Goal: Complete application form: Complete application form

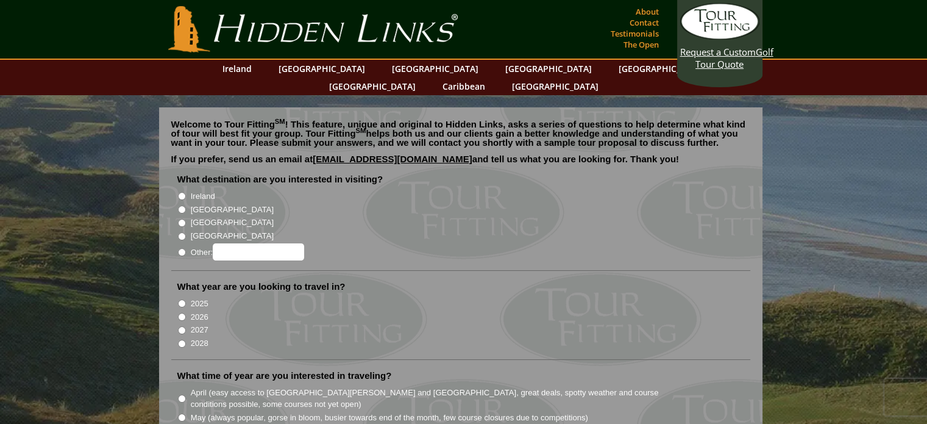
radio input "true"
click at [230, 243] on input "Other:" at bounding box center [258, 251] width 91 height 17
type input "[GEOGRAPHIC_DATA]"
click at [180, 326] on input "2027" at bounding box center [182, 330] width 8 height 8
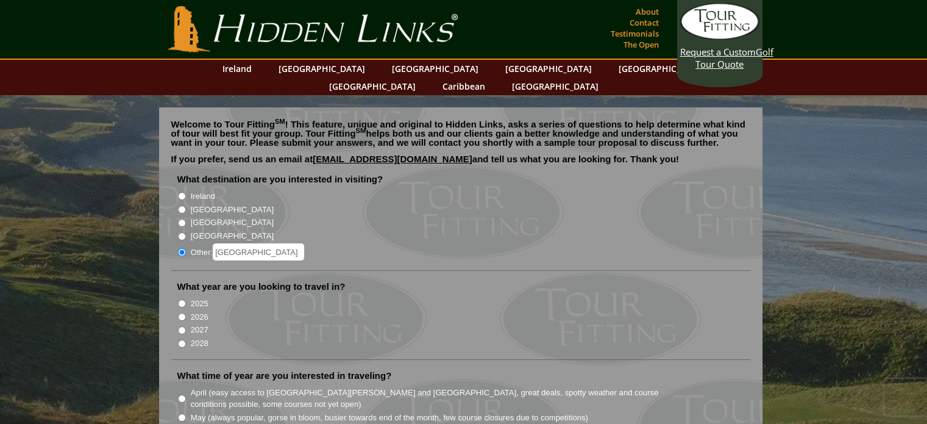
radio input "true"
click at [180, 326] on input "2027" at bounding box center [182, 330] width 8 height 8
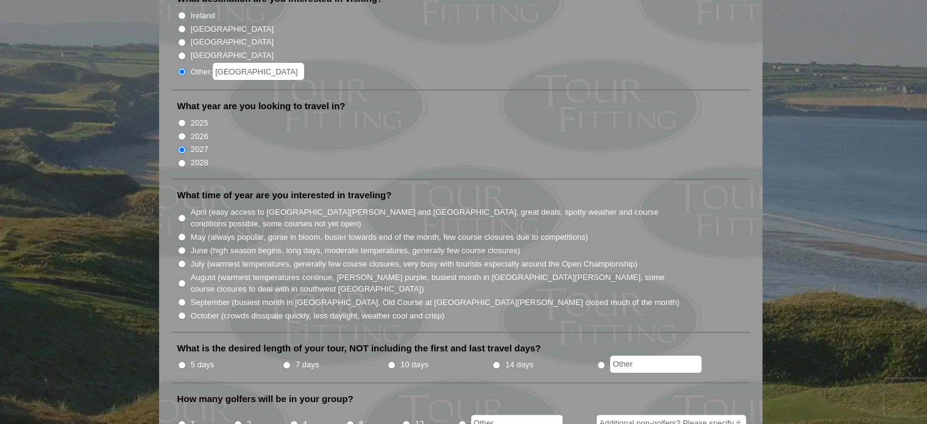
scroll to position [188, 0]
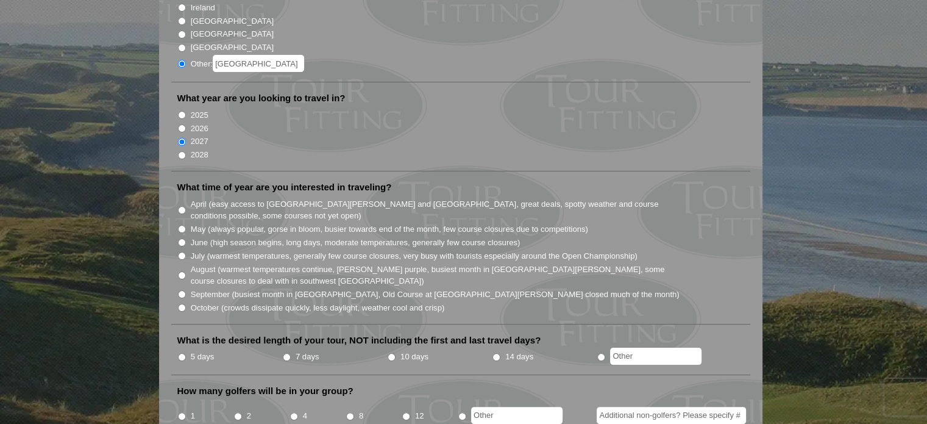
click at [183, 225] on input "May (always popular, gorse in bloom, busier towards end of the month, few cours…" at bounding box center [182, 229] width 8 height 8
radio input "true"
click at [183, 225] on input "May (always popular, gorse in bloom, busier towards end of the month, few cours…" at bounding box center [182, 229] width 8 height 8
click at [286, 353] on input "7 days" at bounding box center [287, 357] width 8 height 8
radio input "true"
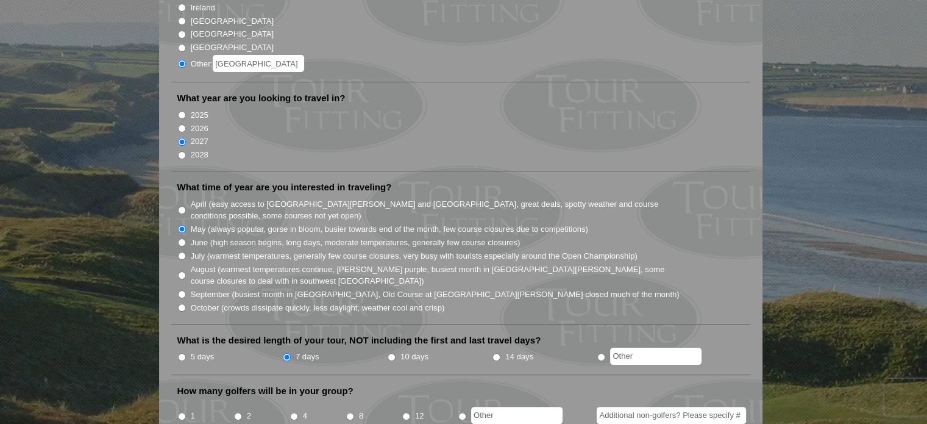
click at [286, 353] on input "7 days" at bounding box center [287, 357] width 8 height 8
click at [288, 353] on input "7 days" at bounding box center [287, 357] width 8 height 8
click at [392, 353] on input "10 days" at bounding box center [392, 357] width 8 height 8
radio input "true"
click at [392, 353] on input "10 days" at bounding box center [392, 357] width 8 height 8
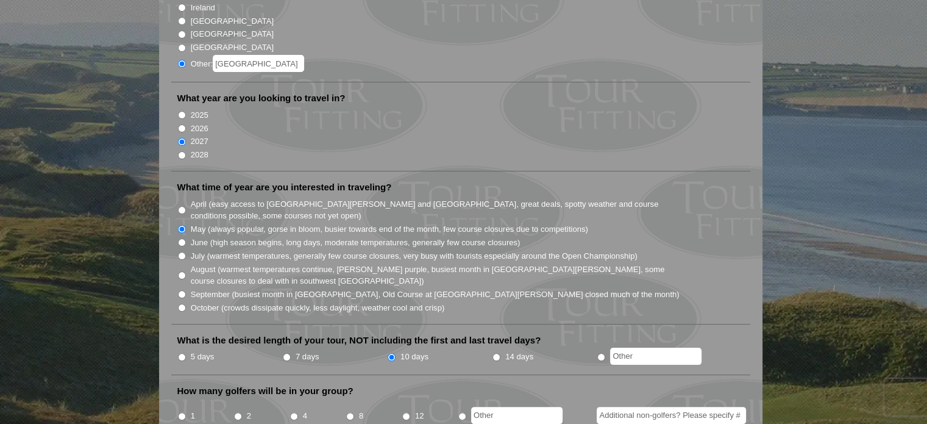
scroll to position [453, 0]
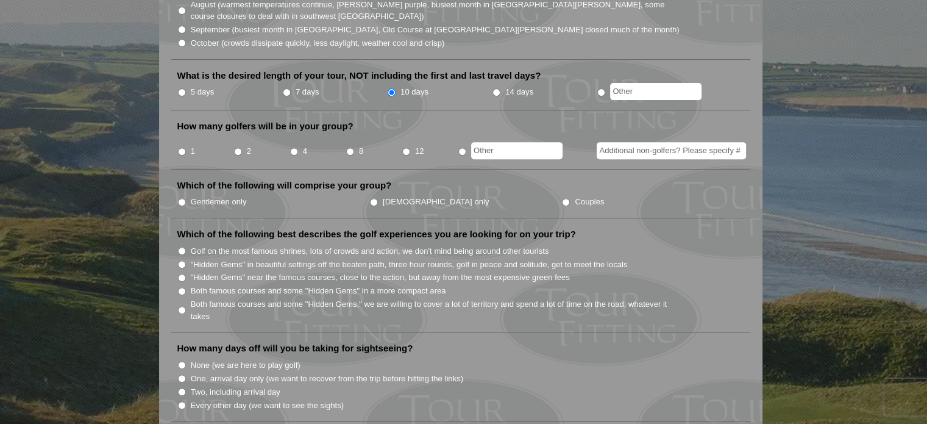
click at [405, 148] on input "12" at bounding box center [406, 152] width 8 height 8
radio input "true"
click at [405, 148] on input "12" at bounding box center [406, 152] width 8 height 8
click at [562, 198] on input "Couples" at bounding box center [566, 202] width 8 height 8
radio input "true"
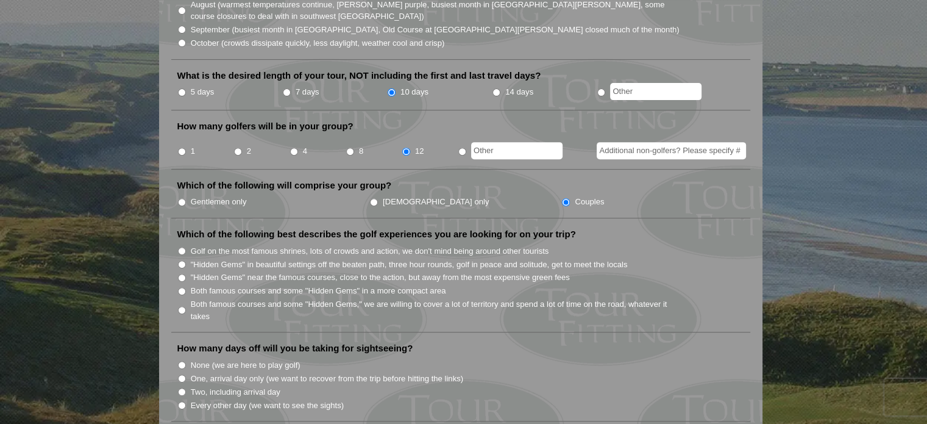
click at [562, 198] on input "Couples" at bounding box center [566, 202] width 8 height 8
click at [184, 287] on input "Both famous courses and some "Hidden Gems" in a more compact area" at bounding box center [182, 291] width 8 height 8
radio input "true"
click at [180, 401] on input "Every other day (we want to see the sights)" at bounding box center [182, 405] width 8 height 8
radio input "true"
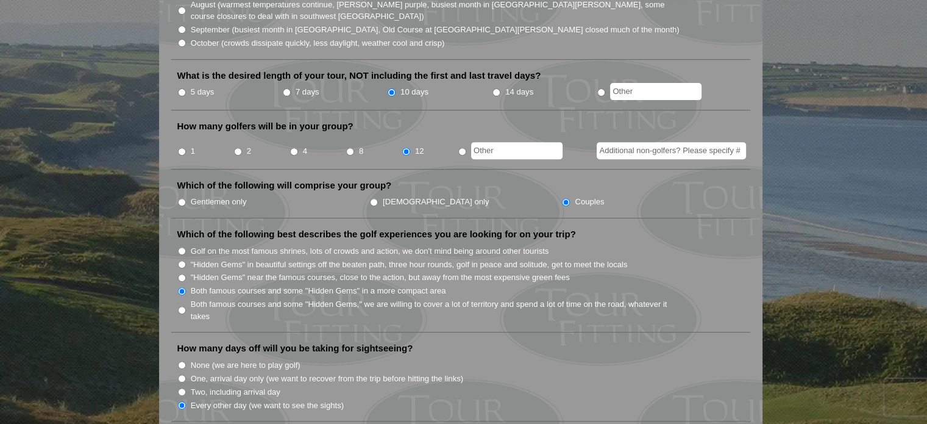
scroll to position [717, 0]
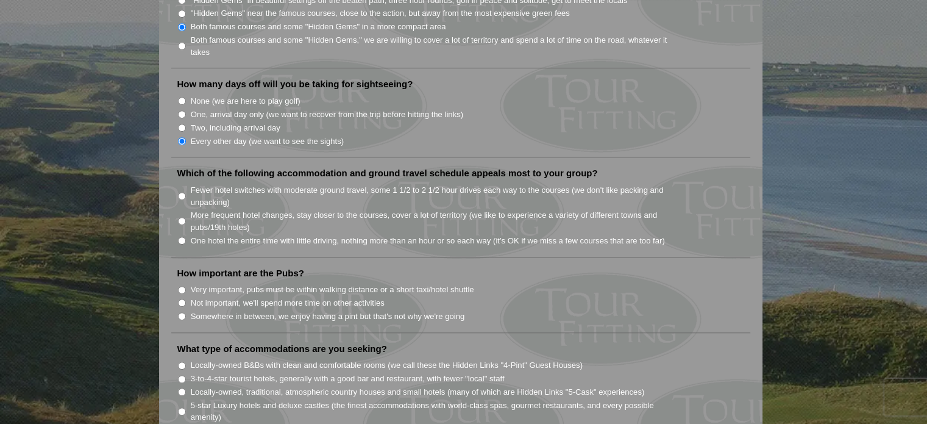
click at [182, 192] on input "Fewer hotel switches with moderate ground travel, some 1 1/2 to 2 1/2 hour driv…" at bounding box center [182, 196] width 8 height 8
radio input "true"
click at [183, 299] on input "Not important, we'll spend more time on other activities" at bounding box center [182, 303] width 8 height 8
radio input "true"
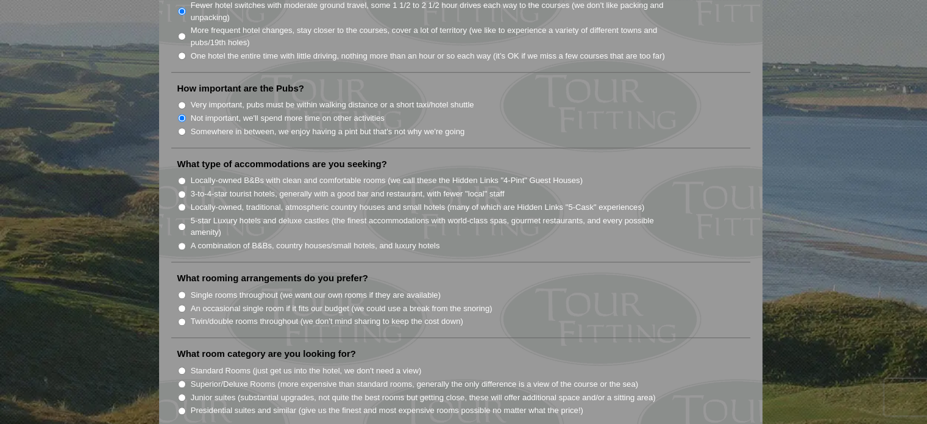
scroll to position [903, 0]
click at [181, 189] on input "3-to-4-star tourist hotels, generally with a good bar and restaurant, with fewe…" at bounding box center [182, 193] width 8 height 8
radio input "true"
click at [181, 189] on input "3-to-4-star tourist hotels, generally with a good bar and restaurant, with fewe…" at bounding box center [182, 193] width 8 height 8
click at [183, 316] on input "Twin/double rooms throughout (we don't mind sharing to keep the cost down)" at bounding box center [182, 320] width 8 height 8
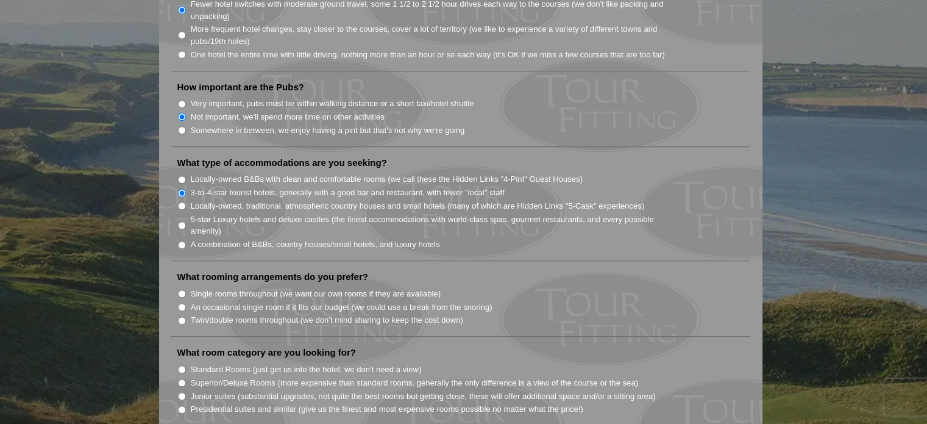
radio input "true"
click at [183, 316] on input "Twin/double rooms throughout (we don't mind sharing to keep the cost down)" at bounding box center [182, 320] width 8 height 8
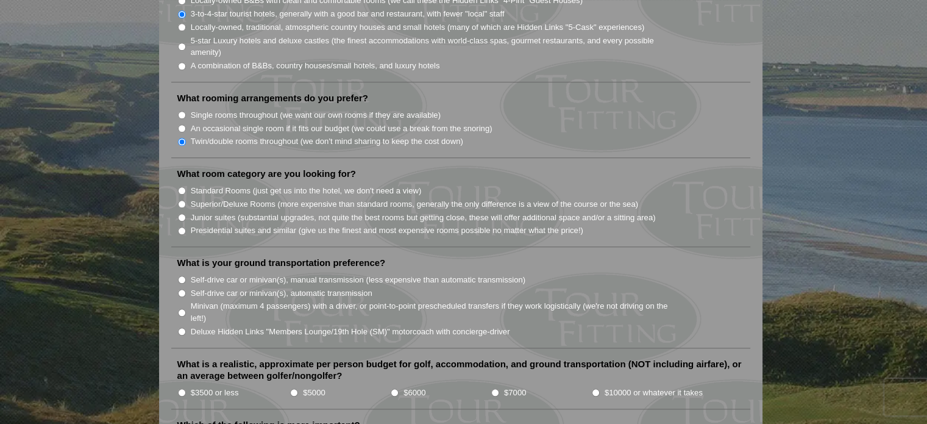
scroll to position [1082, 0]
click at [180, 199] on input "Superior/Deluxe Rooms (more expensive than standard rooms, generally the only d…" at bounding box center [182, 203] width 8 height 8
radio input "true"
click at [180, 199] on input "Superior/Deluxe Rooms (more expensive than standard rooms, generally the only d…" at bounding box center [182, 203] width 8 height 8
click at [182, 308] on input "Minivan (maximum 4 passengers) with a driver, or point-to-point prescheduled tr…" at bounding box center [182, 312] width 8 height 8
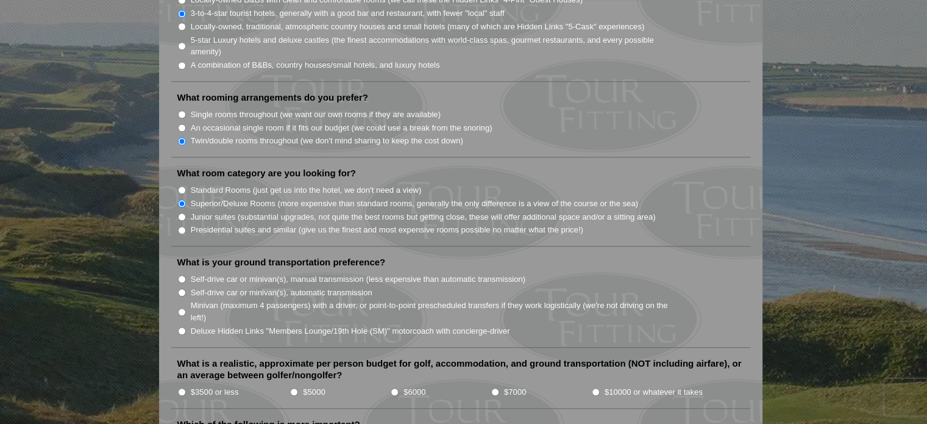
radio input "true"
click at [182, 308] on input "Minivan (maximum 4 passengers) with a driver, or point-to-point prescheduled tr…" at bounding box center [182, 312] width 8 height 8
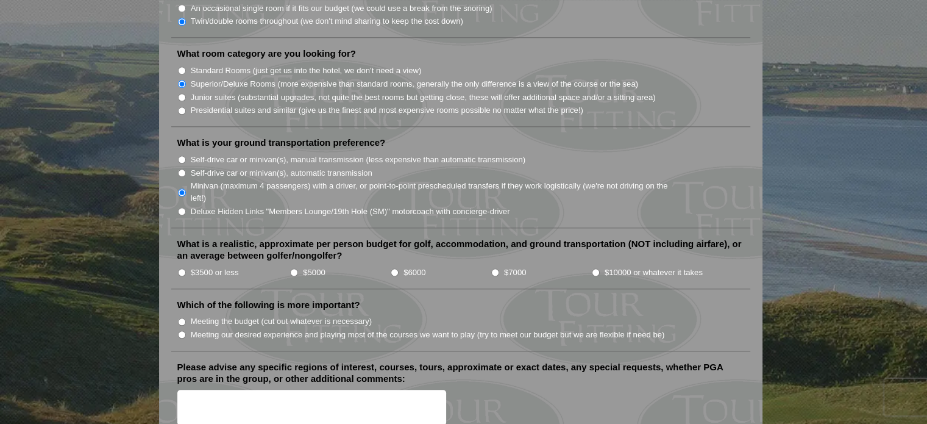
scroll to position [1204, 0]
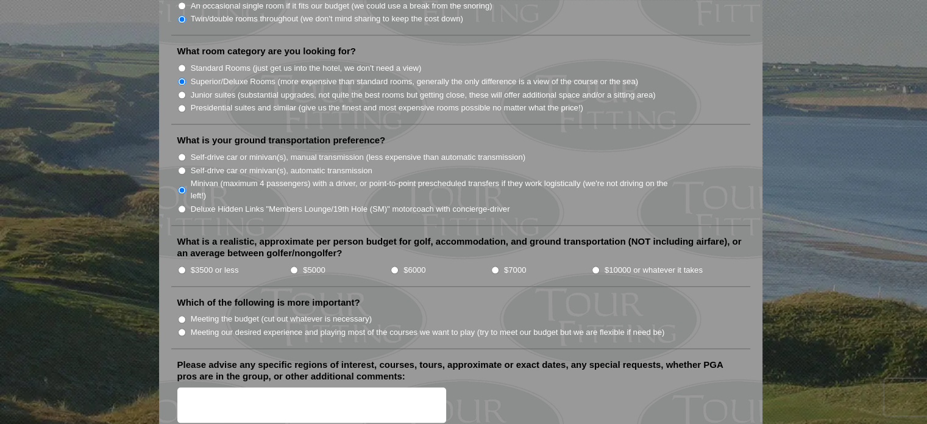
click at [493, 266] on input "$7000" at bounding box center [495, 270] width 8 height 8
radio input "true"
click at [182, 328] on input "Meeting our desired experience and playing most of the courses we want to play …" at bounding box center [182, 332] width 8 height 8
radio input "true"
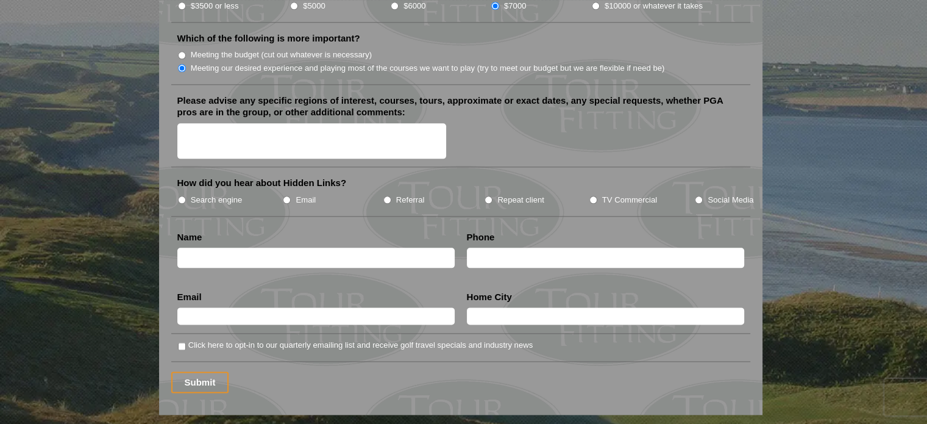
click at [285, 196] on input "Email" at bounding box center [287, 200] width 8 height 8
radio input "true"
click at [244, 248] on input "text" at bounding box center [315, 258] width 277 height 20
click at [261, 248] on input "[PERSON_NAME]" at bounding box center [315, 258] width 277 height 20
type input "[PERSON_NAME]"
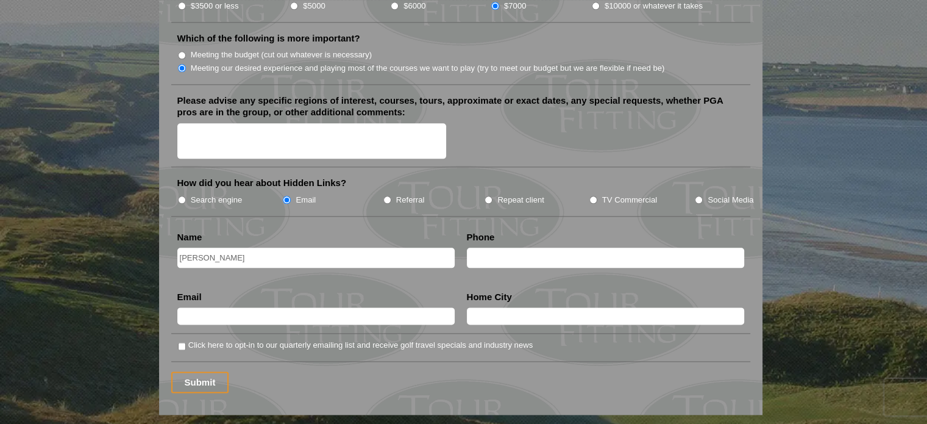
click at [487, 248] on input "text" at bounding box center [605, 258] width 277 height 20
type input "[PHONE_NUMBER]"
click at [252, 307] on input "text" at bounding box center [315, 315] width 277 height 17
type input "[EMAIL_ADDRESS][DOMAIN_NAME]"
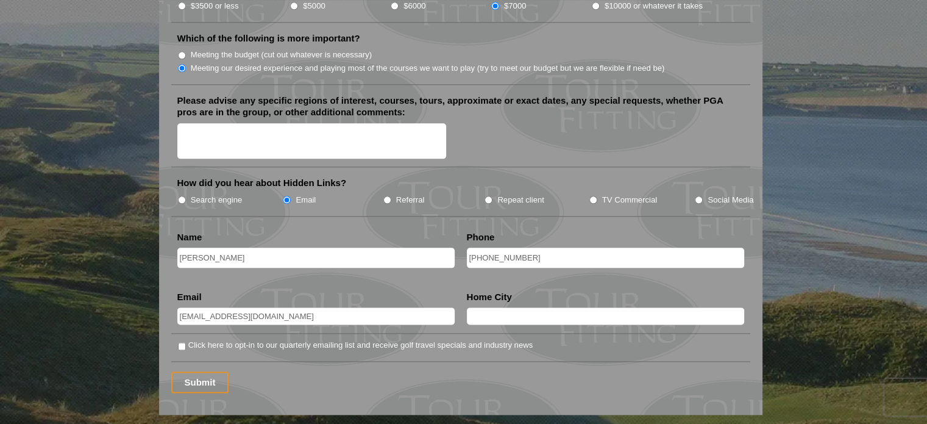
click at [474, 307] on input "text" at bounding box center [605, 315] width 277 height 17
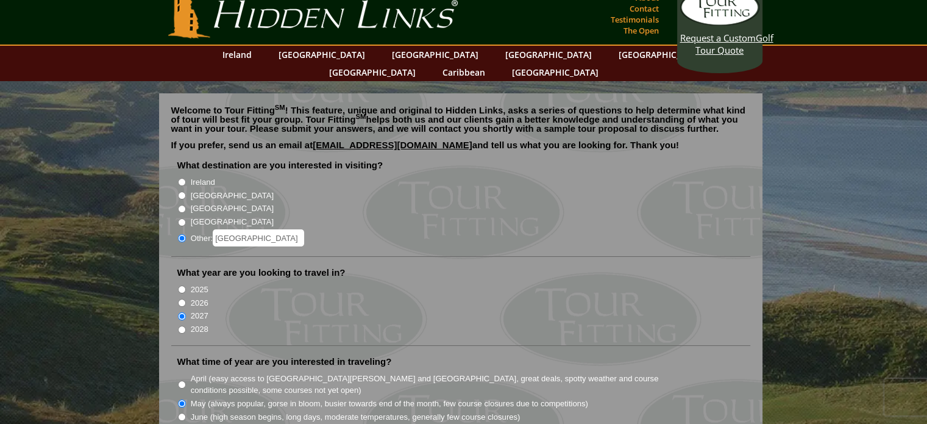
scroll to position [0, 0]
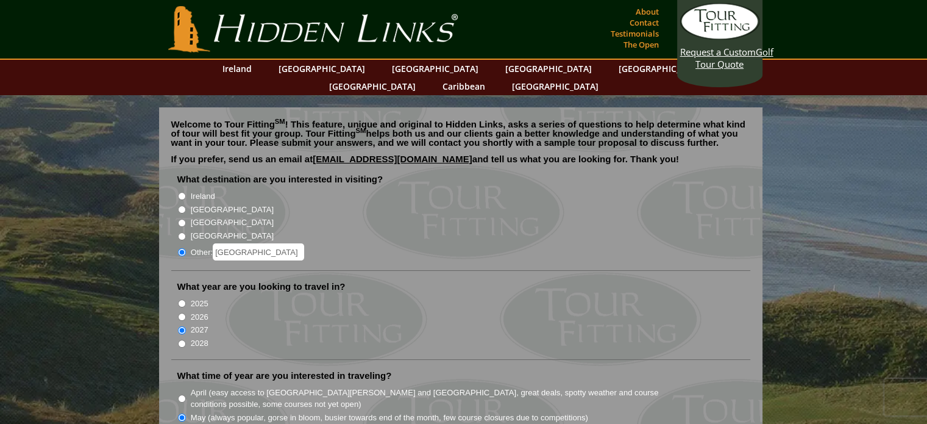
type input "[GEOGRAPHIC_DATA], [GEOGRAPHIC_DATA]"
